Goal: Book appointment/travel/reservation

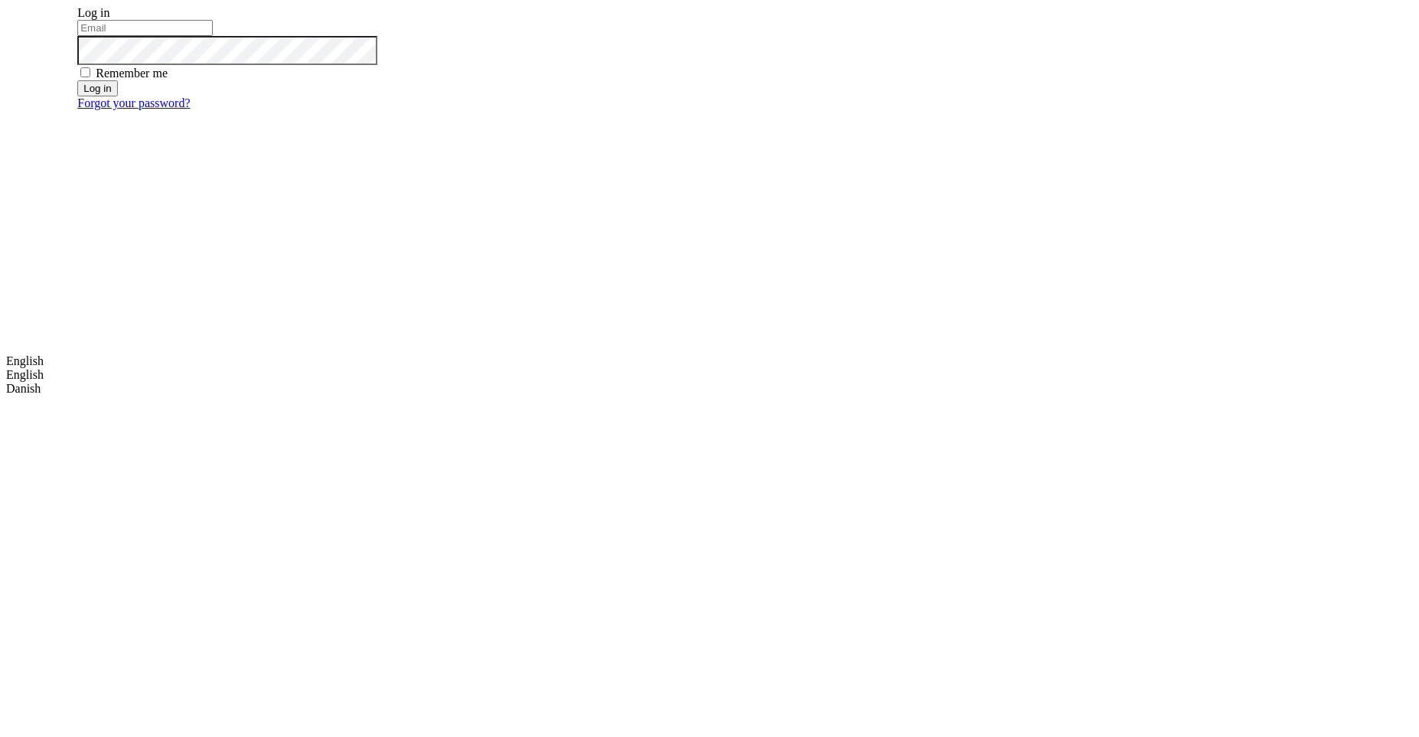
click at [213, 36] on input "email" at bounding box center [144, 28] width 135 height 16
type input "m.dehtiar@mobidev.biz"
click at [117, 96] on button "Log in" at bounding box center [97, 88] width 40 height 16
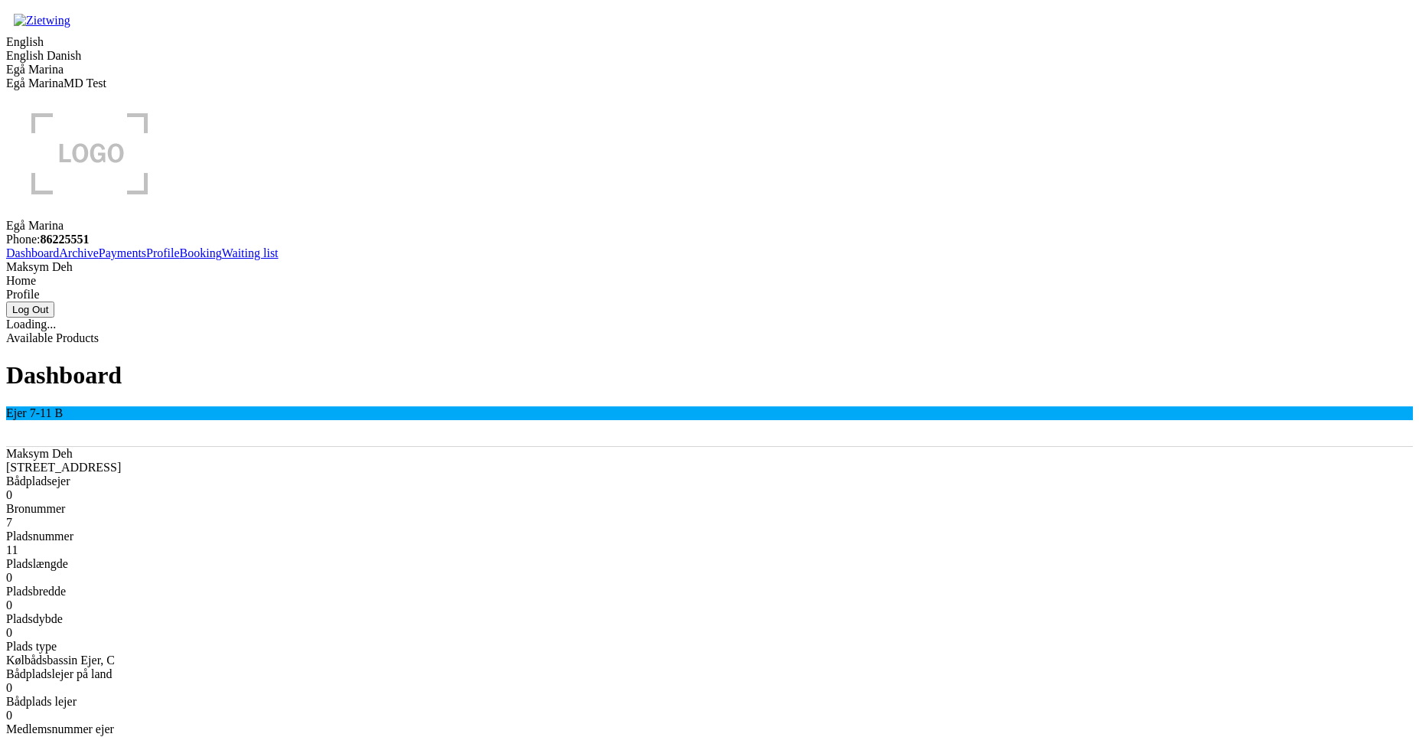
click at [180, 259] on link "Booking" at bounding box center [201, 252] width 42 height 13
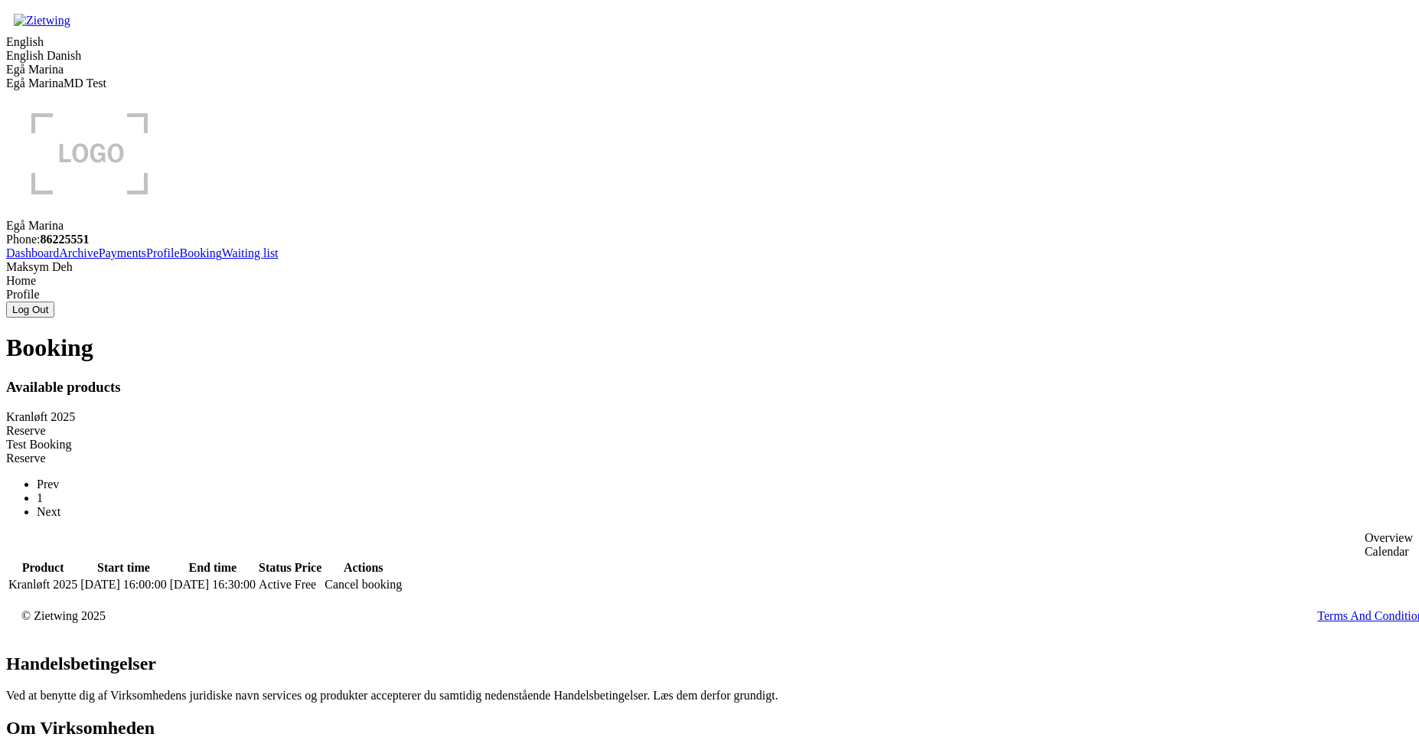
click at [566, 424] on div "Reserve" at bounding box center [709, 431] width 1407 height 14
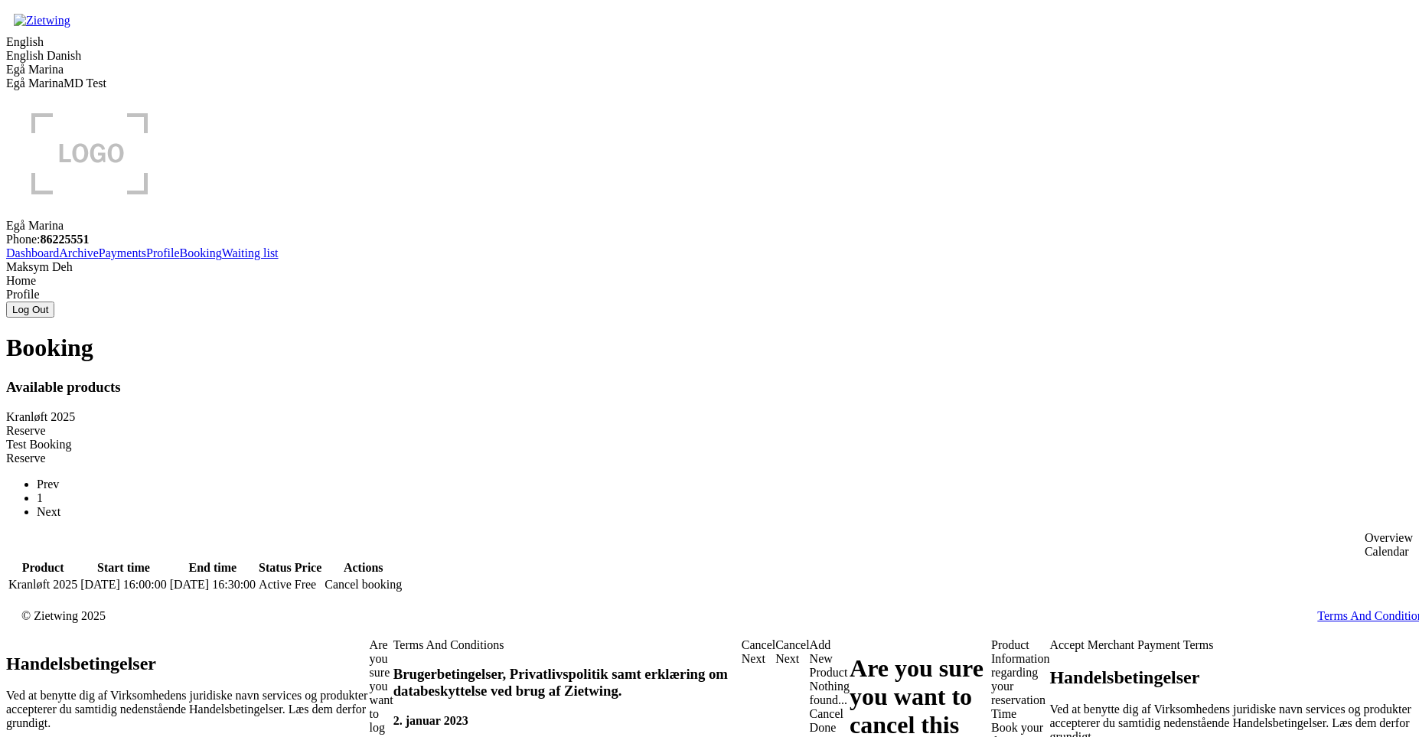
drag, startPoint x: 459, startPoint y: 351, endPoint x: 475, endPoint y: 351, distance: 16.8
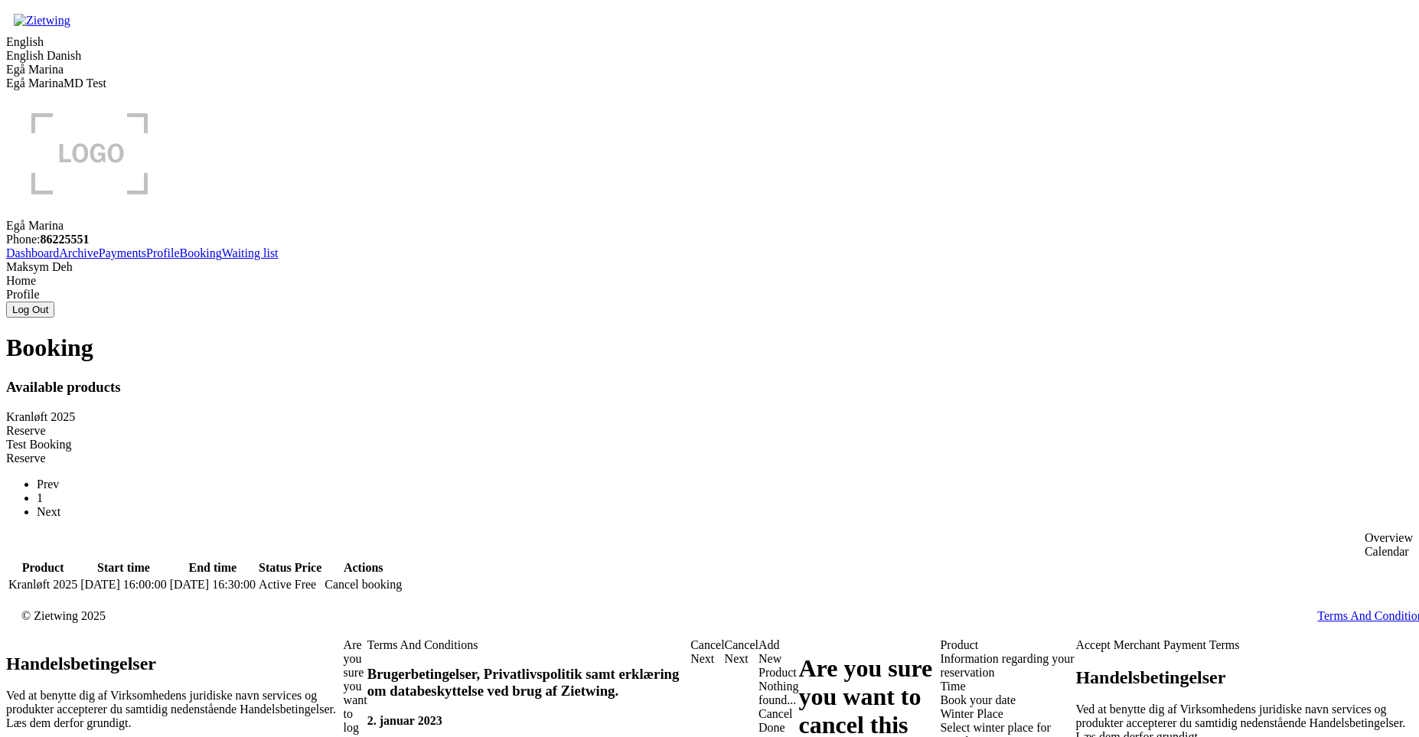
type input "534543543"
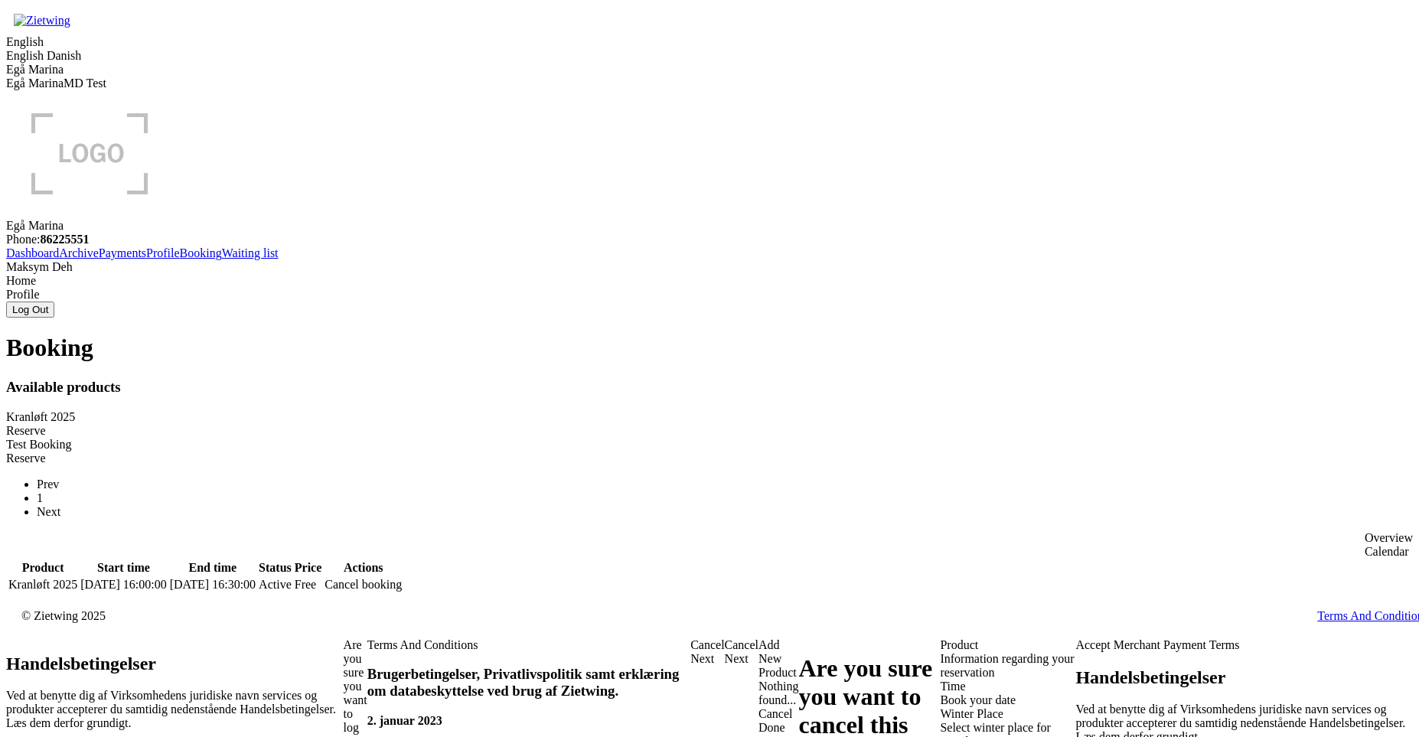
type input "54354"
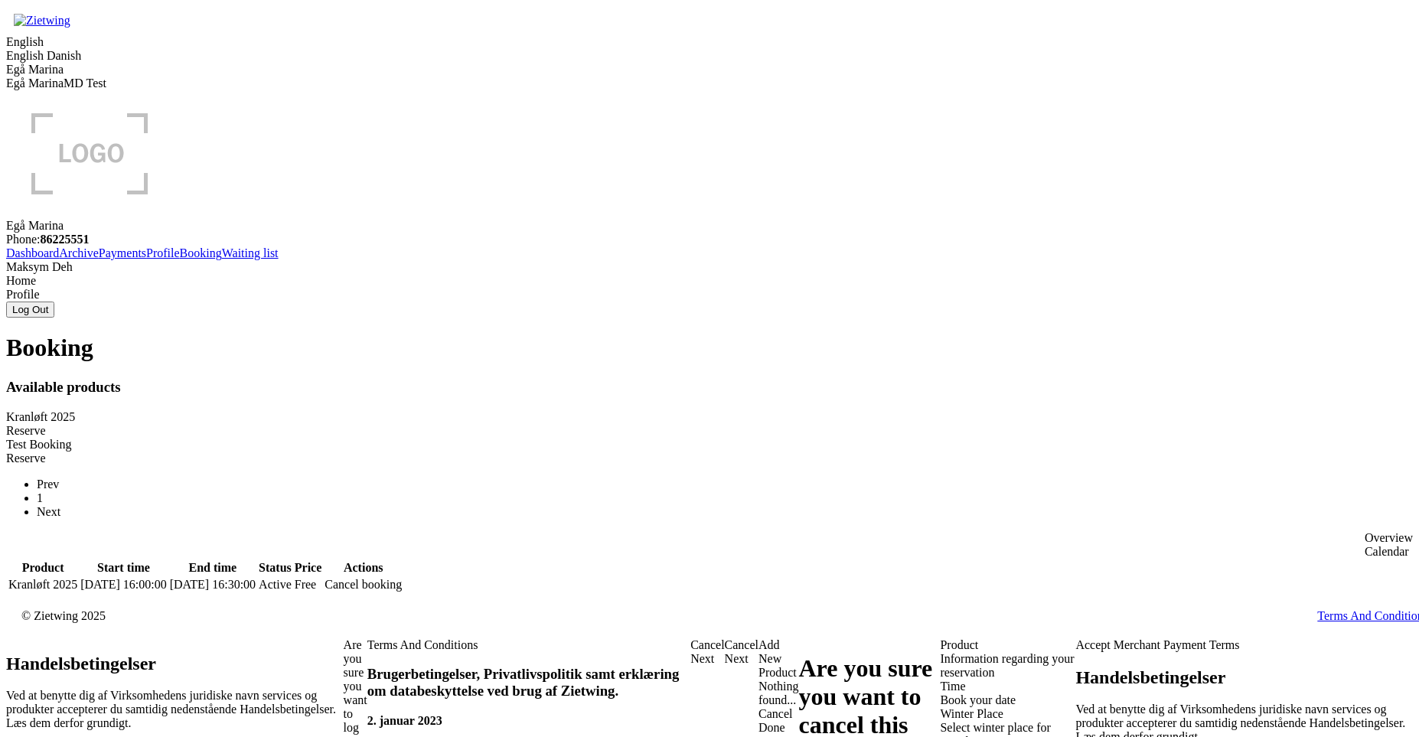
checkbox input "true"
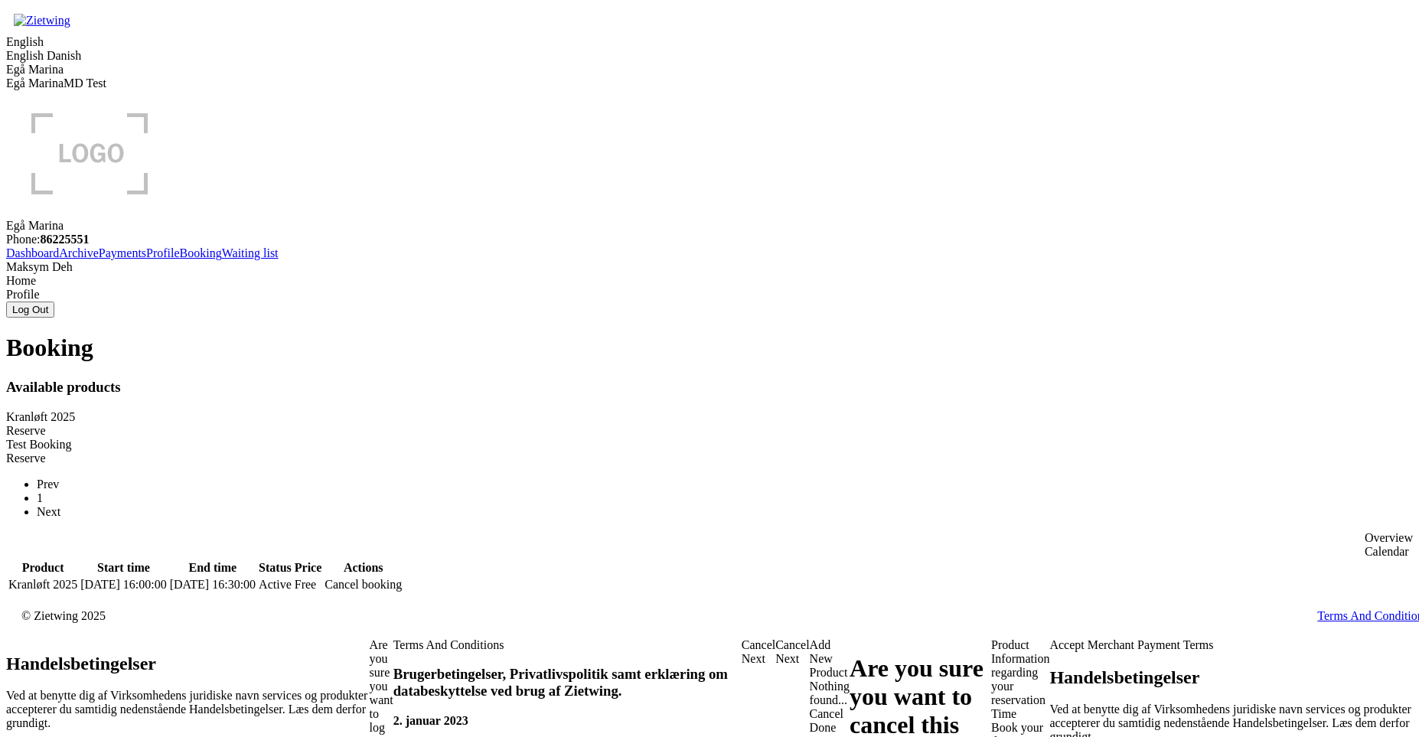
checkbox input "true"
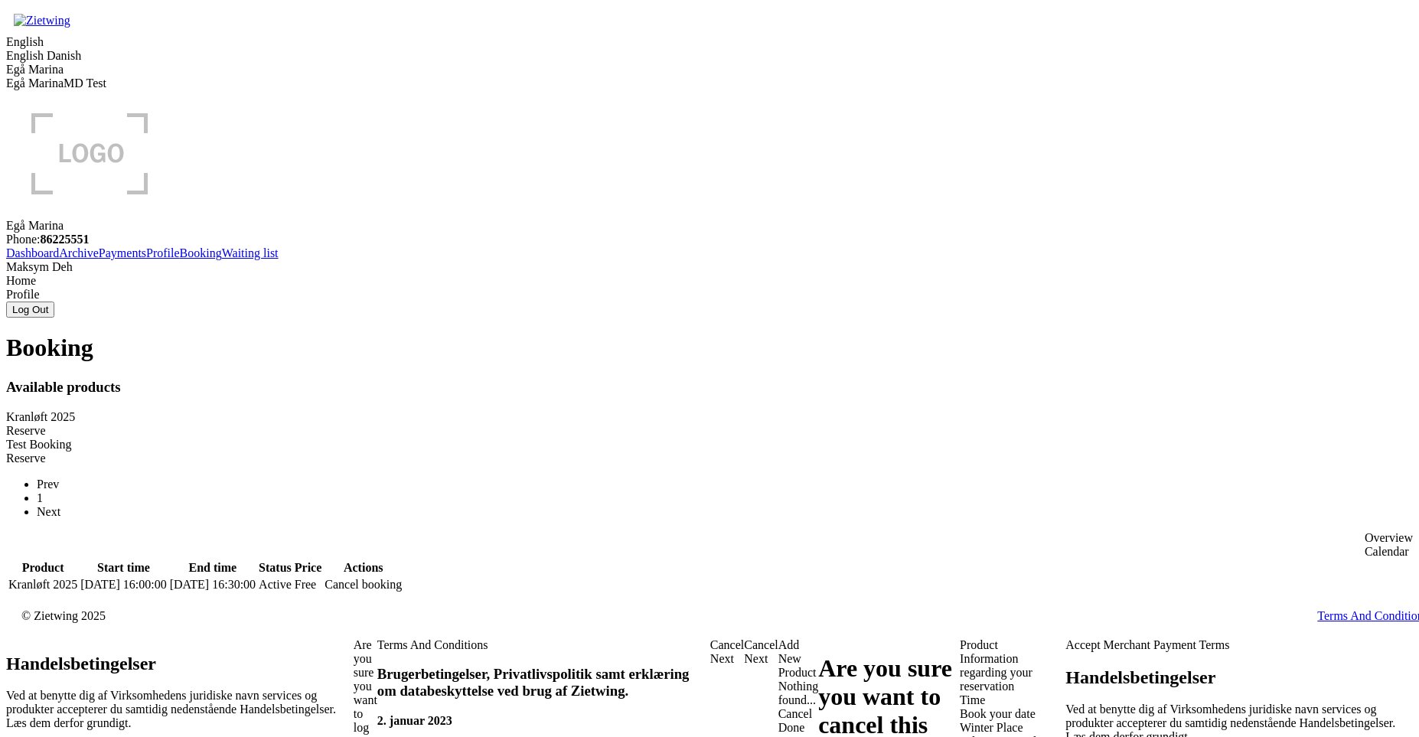
drag, startPoint x: 726, startPoint y: 501, endPoint x: 782, endPoint y: 504, distance: 56.0
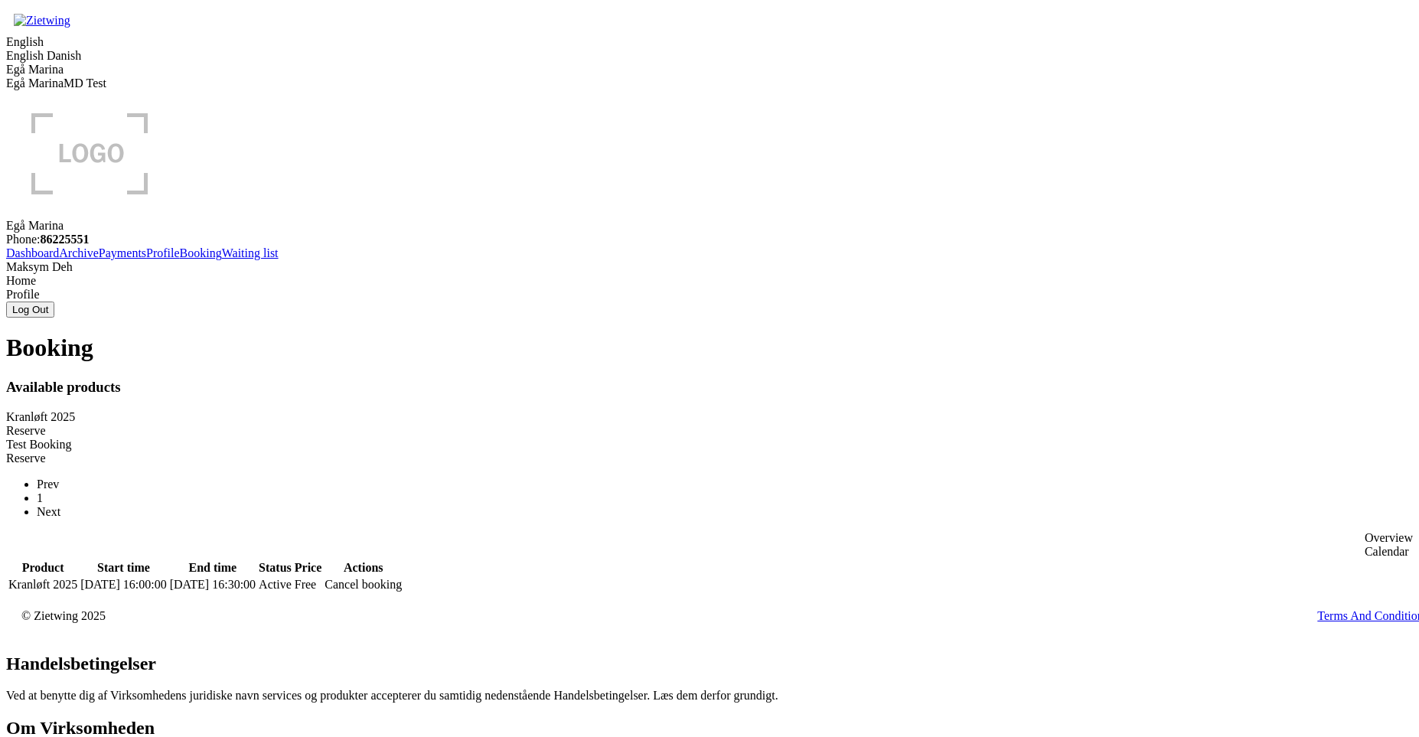
click at [429, 385] on div "Booking Available products Kranløft 2025 Reserve Test Booking Reserve Prev 1 Ne…" at bounding box center [709, 463] width 1407 height 259
click at [625, 486] on div "Booking Available products Kranløft 2025 Reserve Test Booking Reserve Prev 1 Ne…" at bounding box center [709, 463] width 1407 height 259
click at [583, 424] on div "Reserve" at bounding box center [709, 431] width 1407 height 14
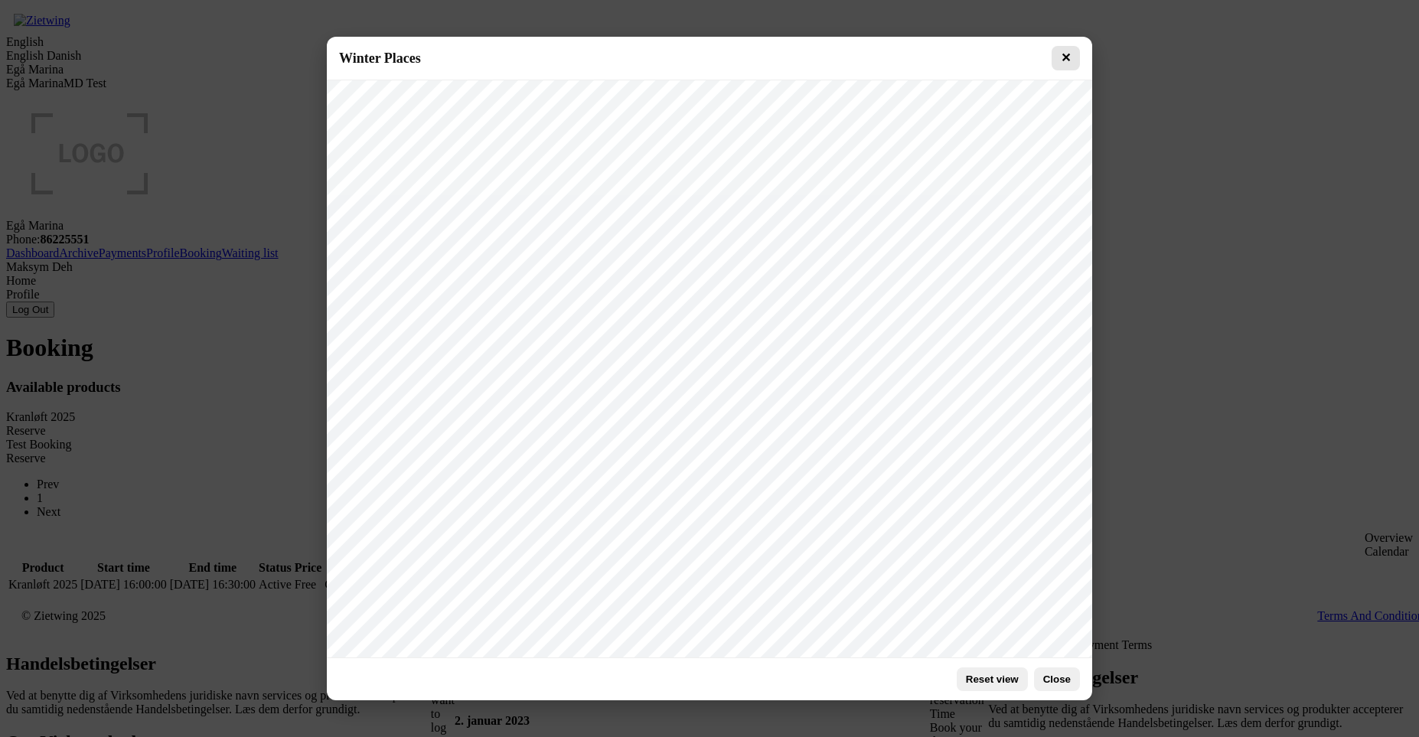
click at [1071, 57] on button "✕" at bounding box center [1066, 58] width 28 height 24
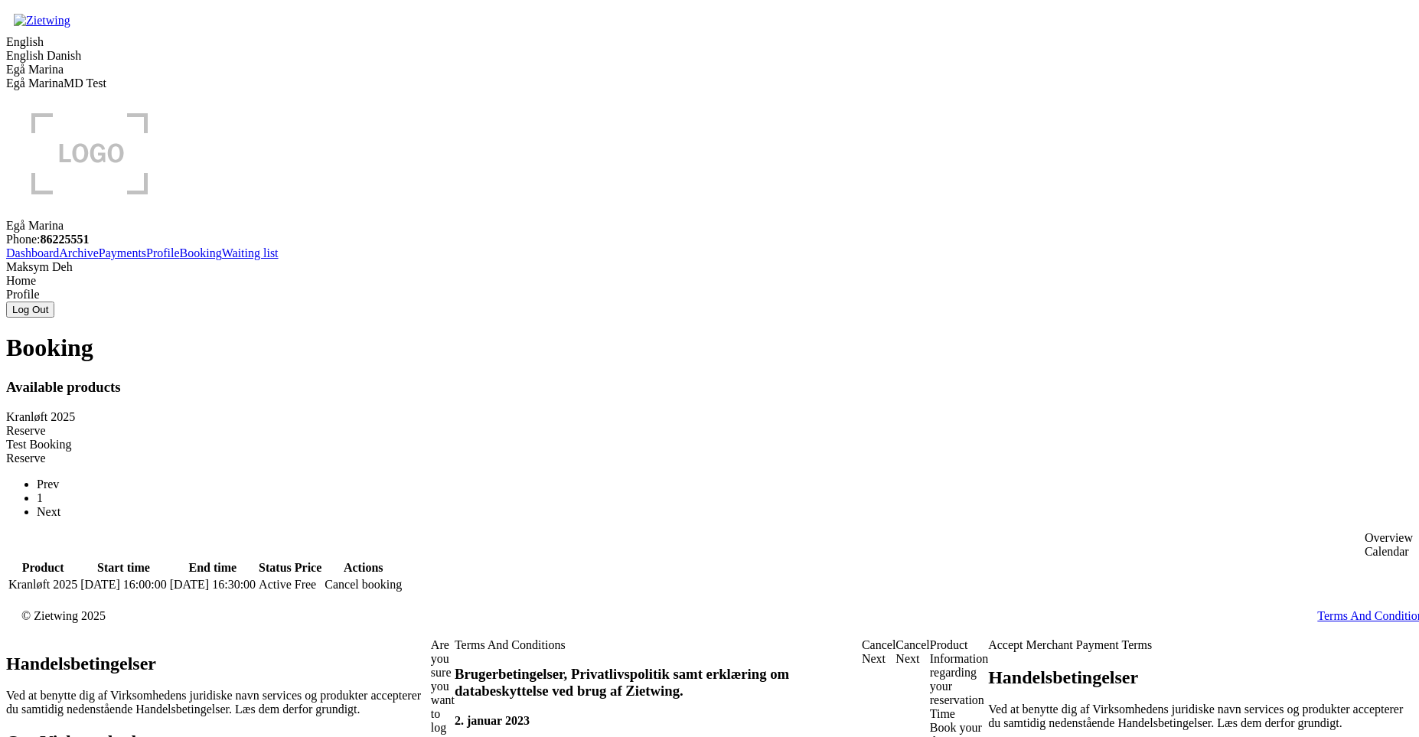
drag, startPoint x: 451, startPoint y: 341, endPoint x: 475, endPoint y: 346, distance: 24.9
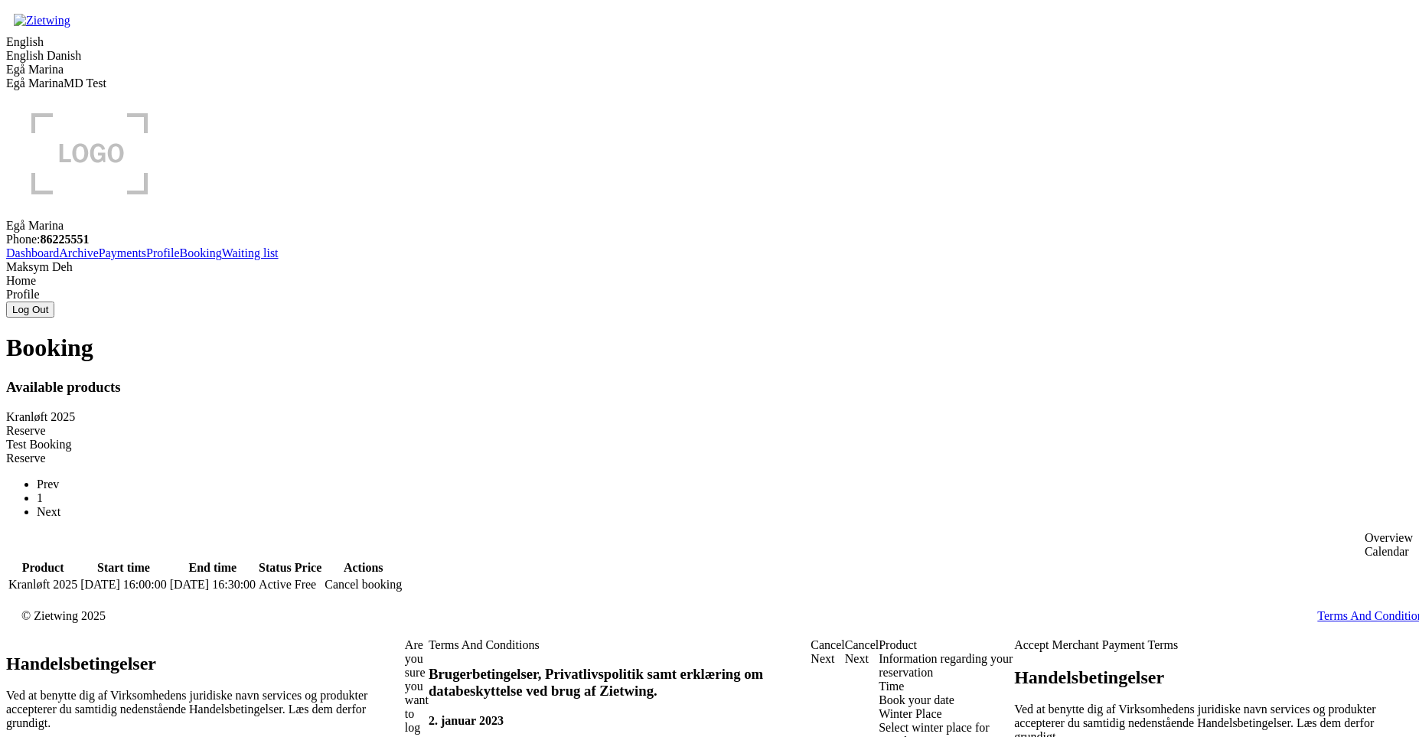
type input "5534534"
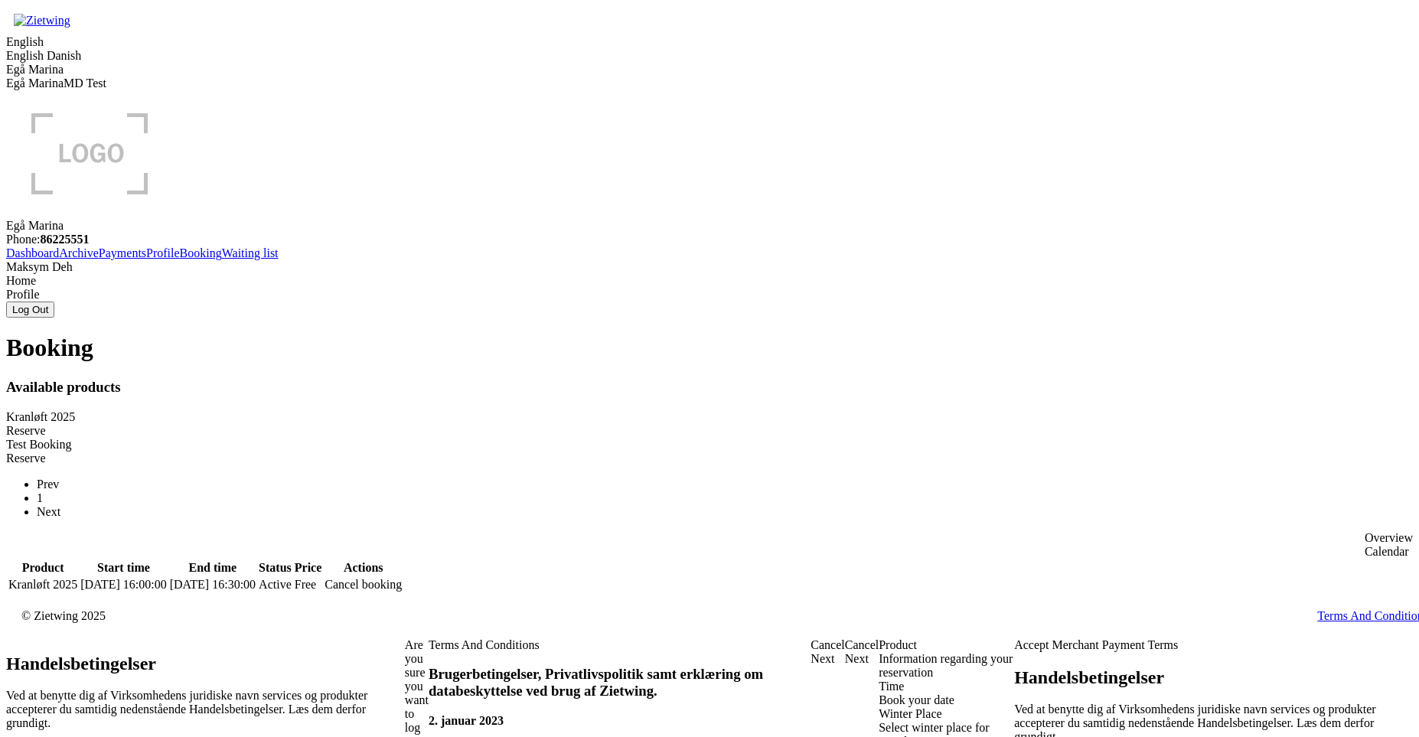
type input "fdfsdfsd"
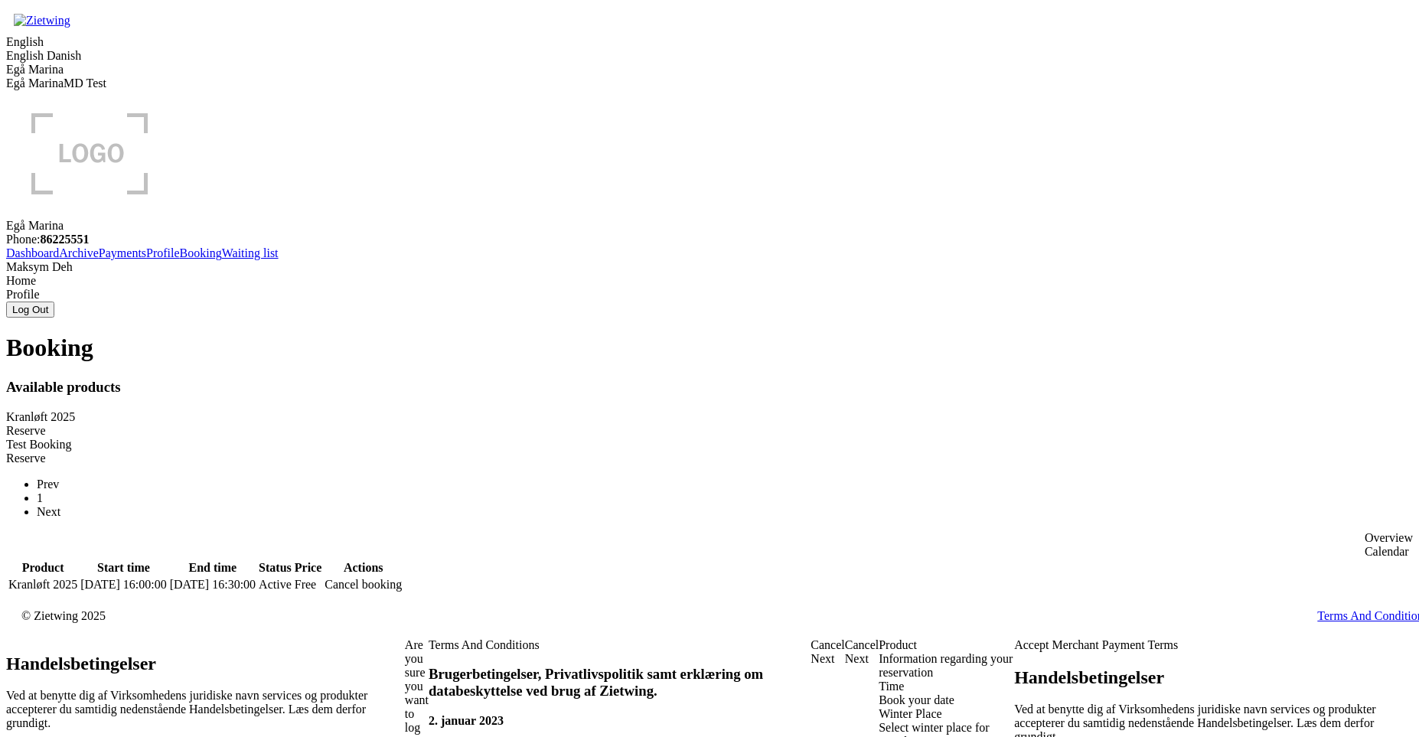
checkbox input "true"
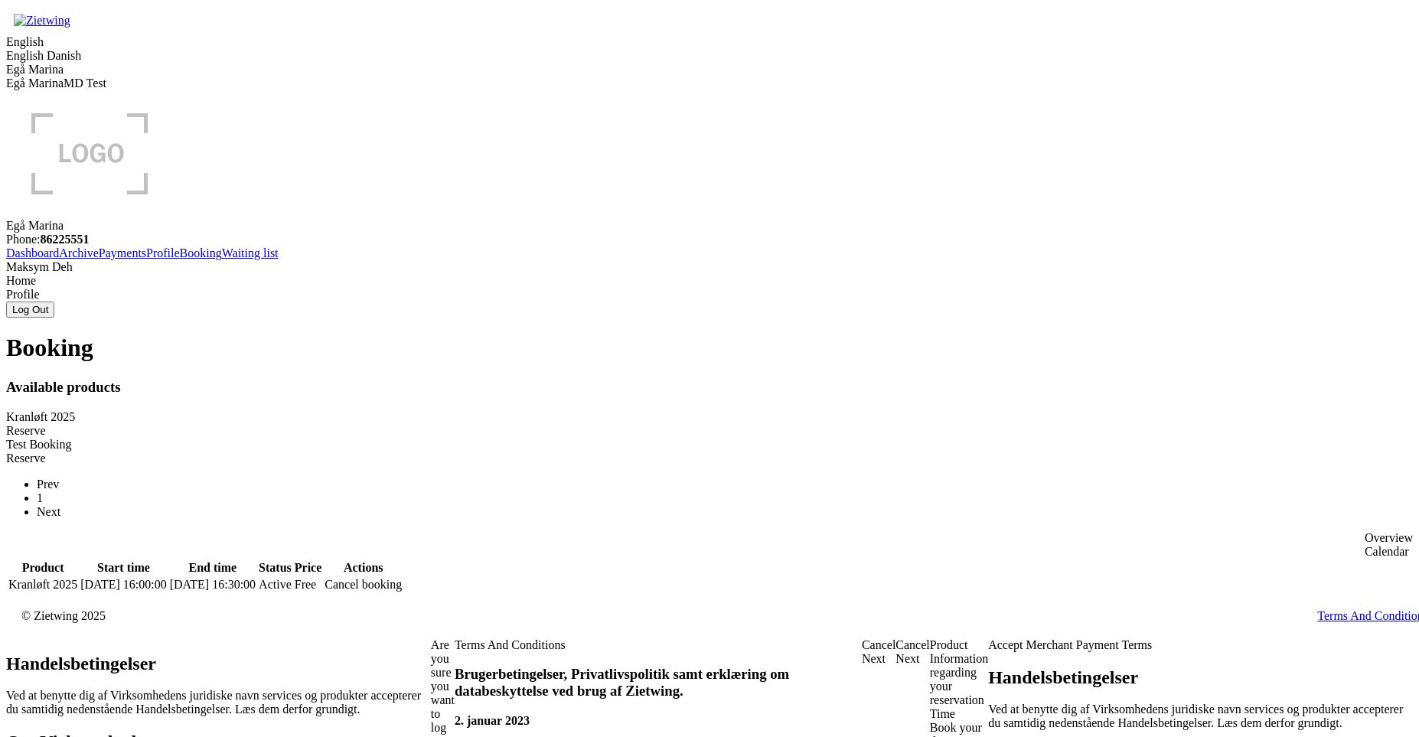
checkbox input "true"
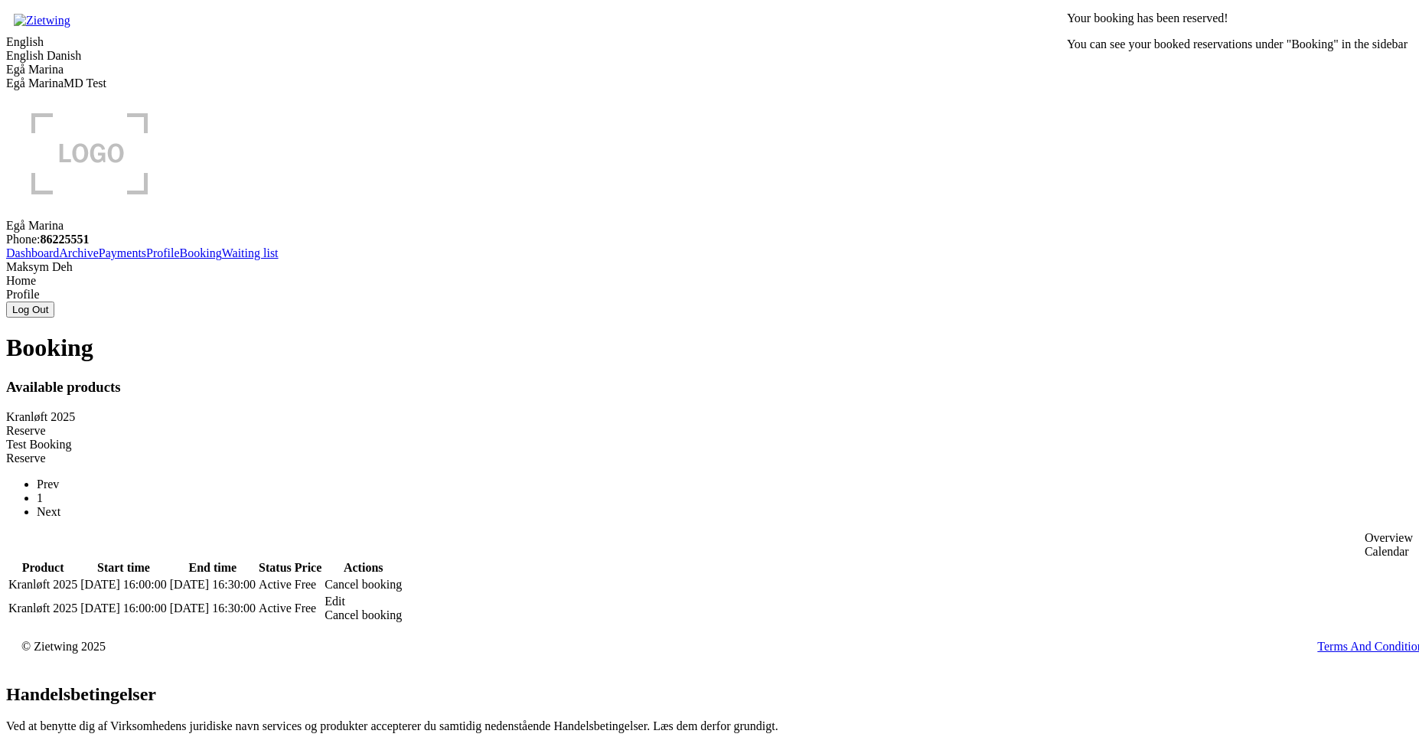
click at [402, 595] on div "Edit" at bounding box center [363, 602] width 77 height 14
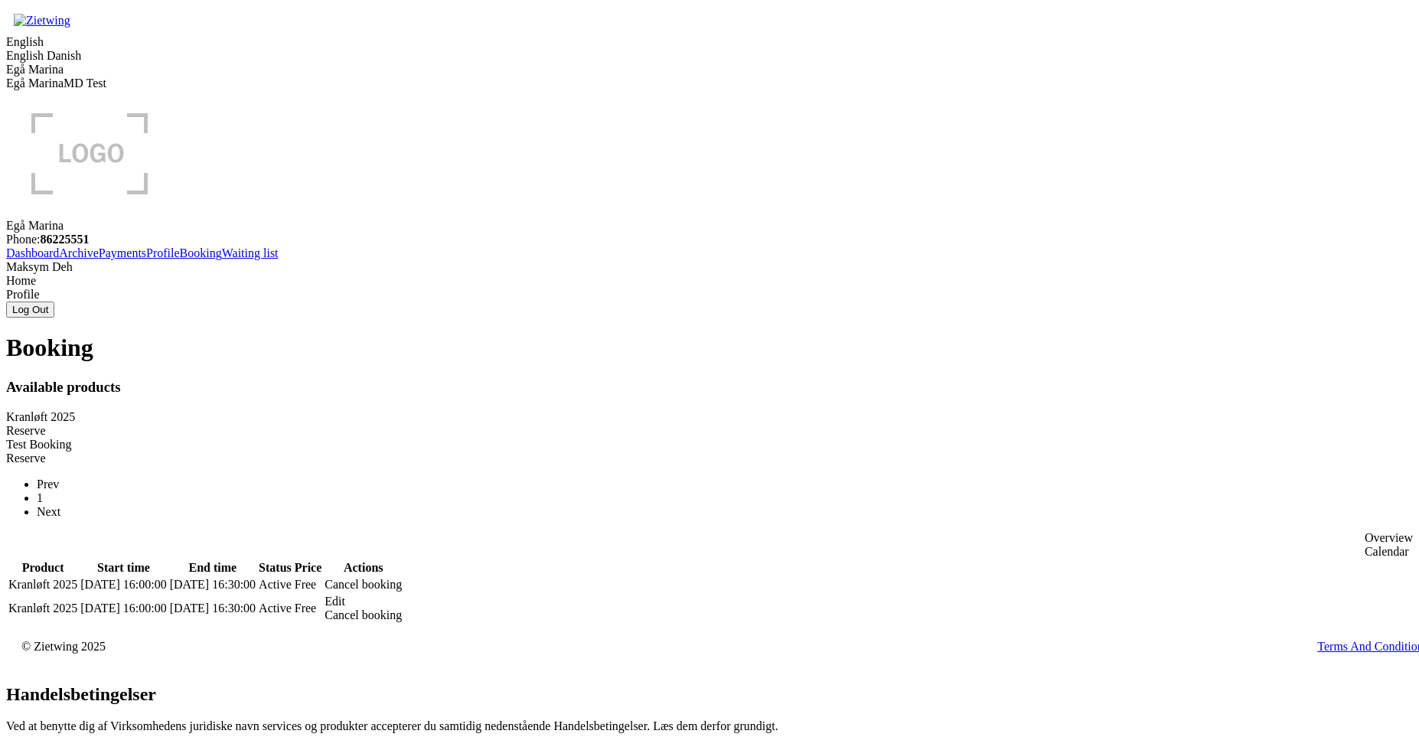
click at [574, 424] on div "Reserve" at bounding box center [709, 431] width 1407 height 14
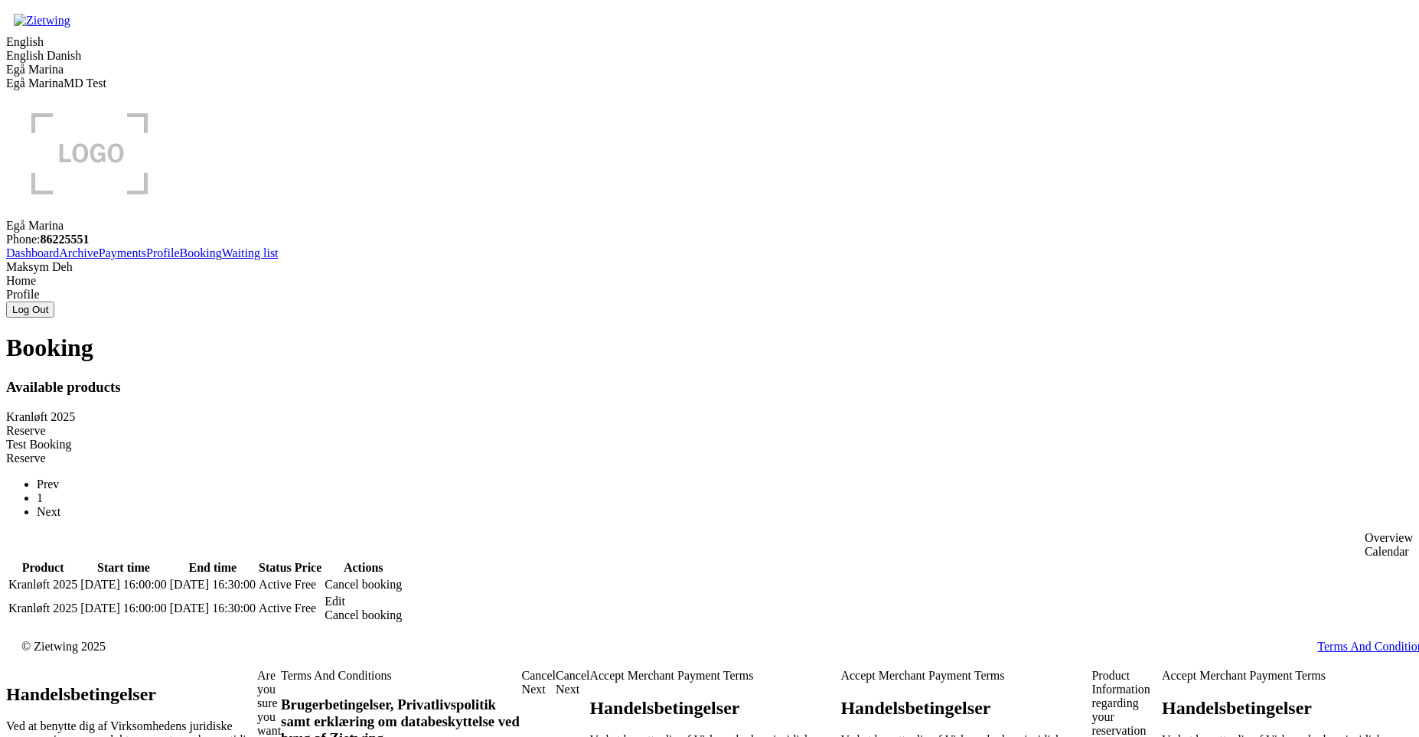
drag, startPoint x: 906, startPoint y: 463, endPoint x: 764, endPoint y: 372, distance: 169.0
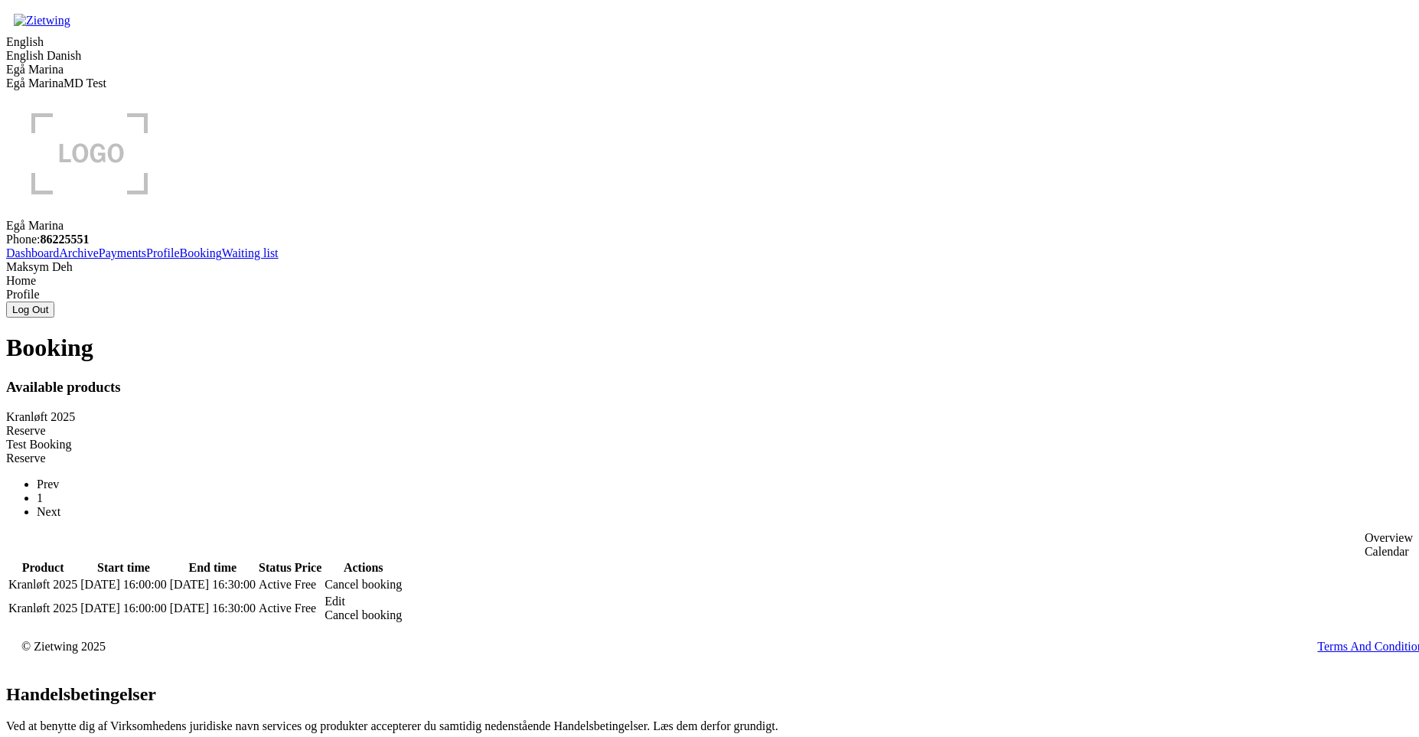
drag, startPoint x: 246, startPoint y: 179, endPoint x: 318, endPoint y: 181, distance: 71.2
click at [318, 410] on div "Kranløft 2025" at bounding box center [709, 417] width 1407 height 14
drag, startPoint x: 244, startPoint y: 174, endPoint x: 326, endPoint y: 168, distance: 82.1
click at [326, 410] on div "Kranløft 2025" at bounding box center [709, 417] width 1407 height 14
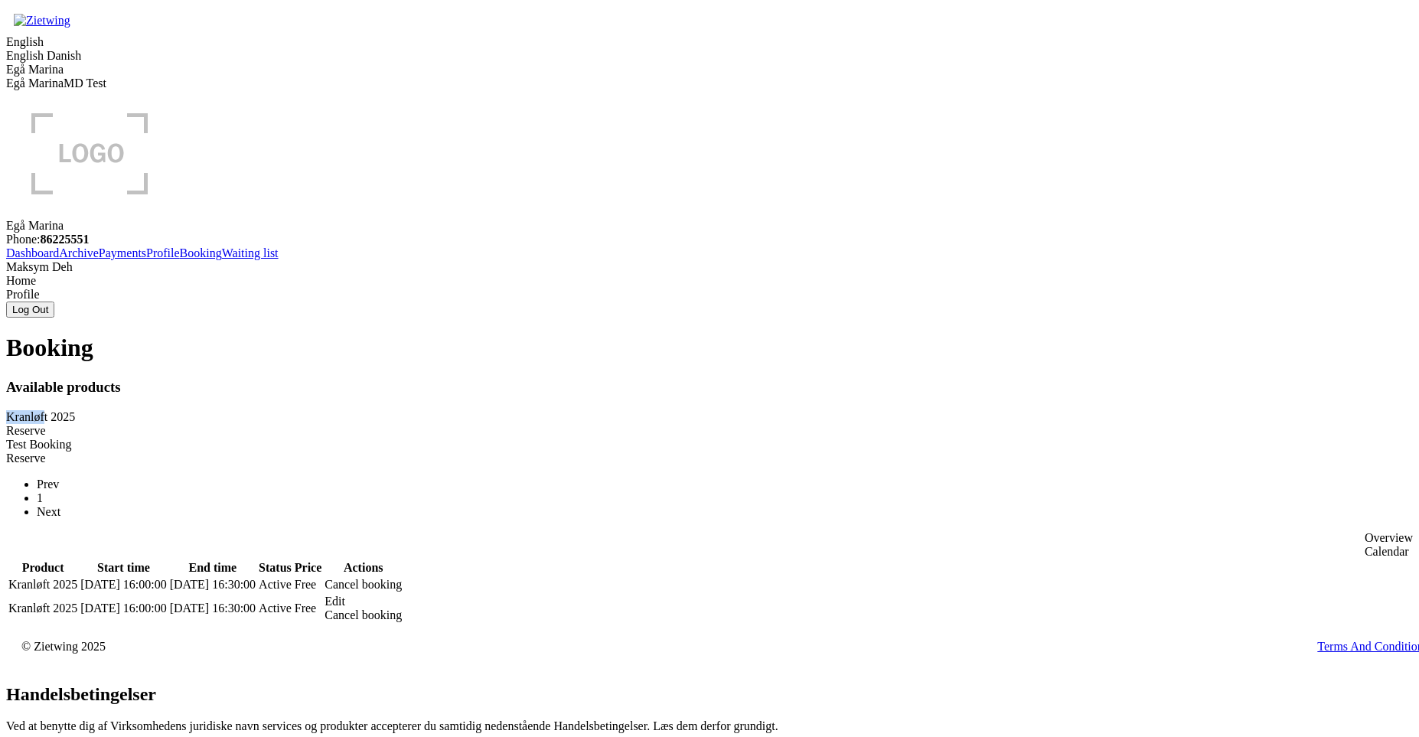
drag, startPoint x: 324, startPoint y: 175, endPoint x: 236, endPoint y: 175, distance: 88.0
click at [236, 410] on div "Kranløft 2025" at bounding box center [709, 417] width 1407 height 14
click at [328, 410] on div "Kranløft 2025" at bounding box center [709, 417] width 1407 height 14
click at [497, 424] on div "Reserve" at bounding box center [709, 431] width 1407 height 14
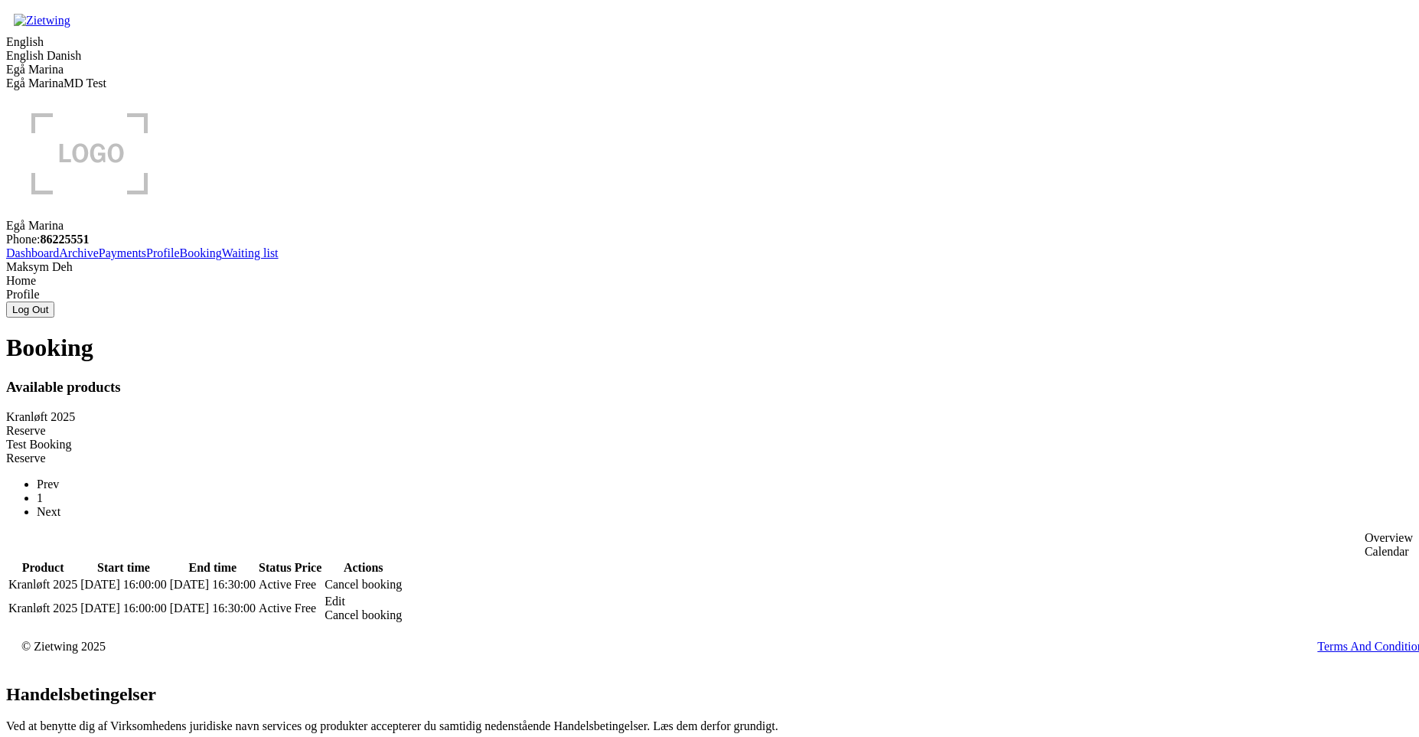
click at [488, 424] on div "Reserve" at bounding box center [709, 431] width 1407 height 14
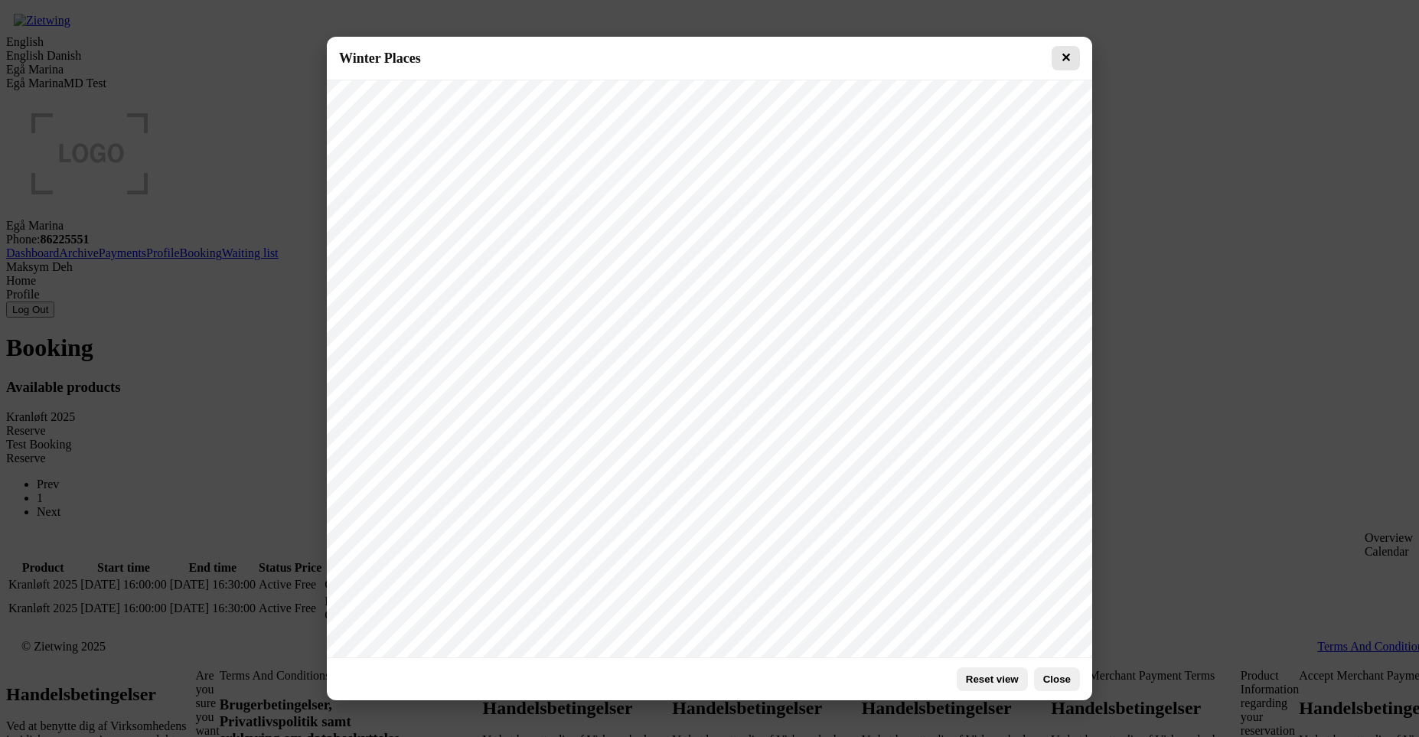
click at [1067, 58] on button "✕" at bounding box center [1066, 58] width 28 height 24
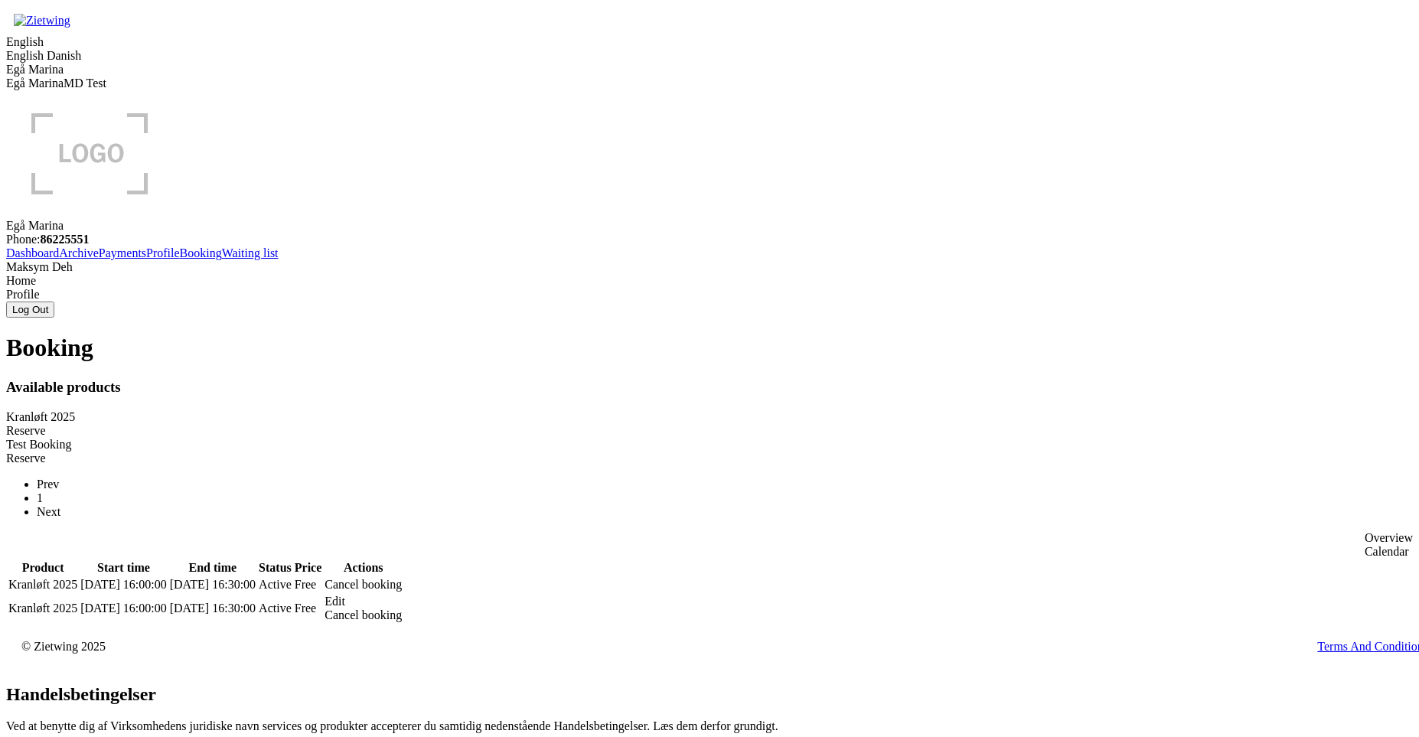
click at [503, 424] on div "Reserve" at bounding box center [709, 431] width 1407 height 14
